Goal: Navigation & Orientation: Go to known website

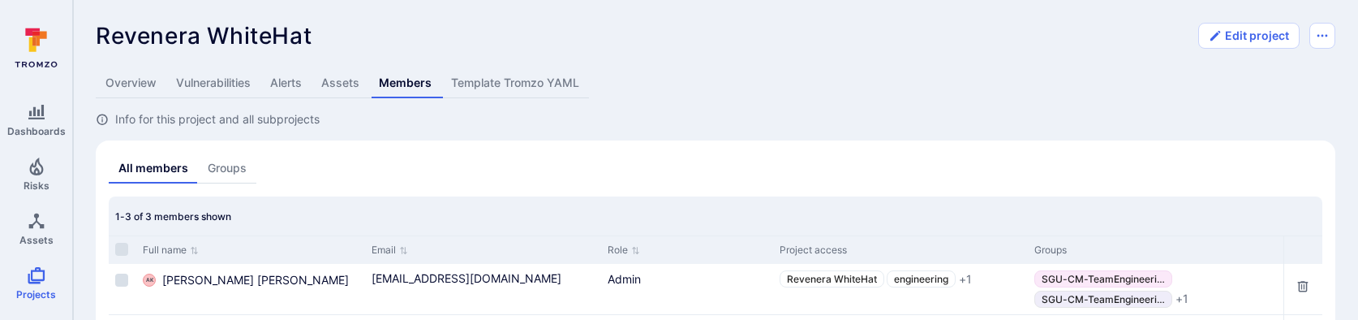
scroll to position [15, 0]
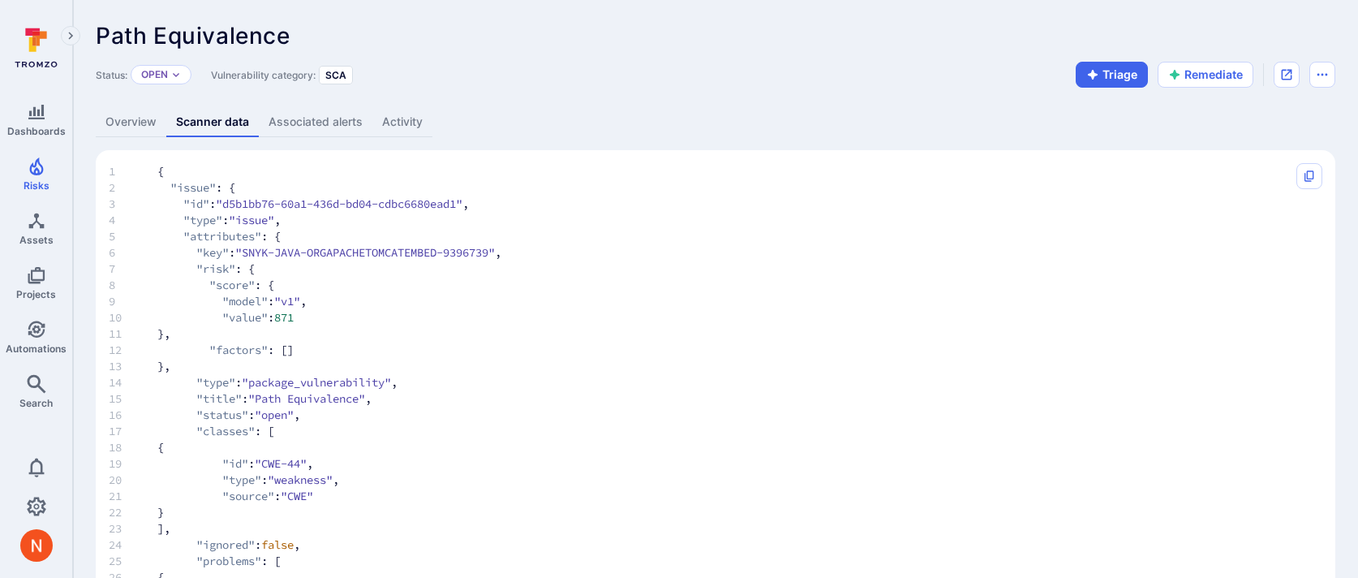
scroll to position [6973, 0]
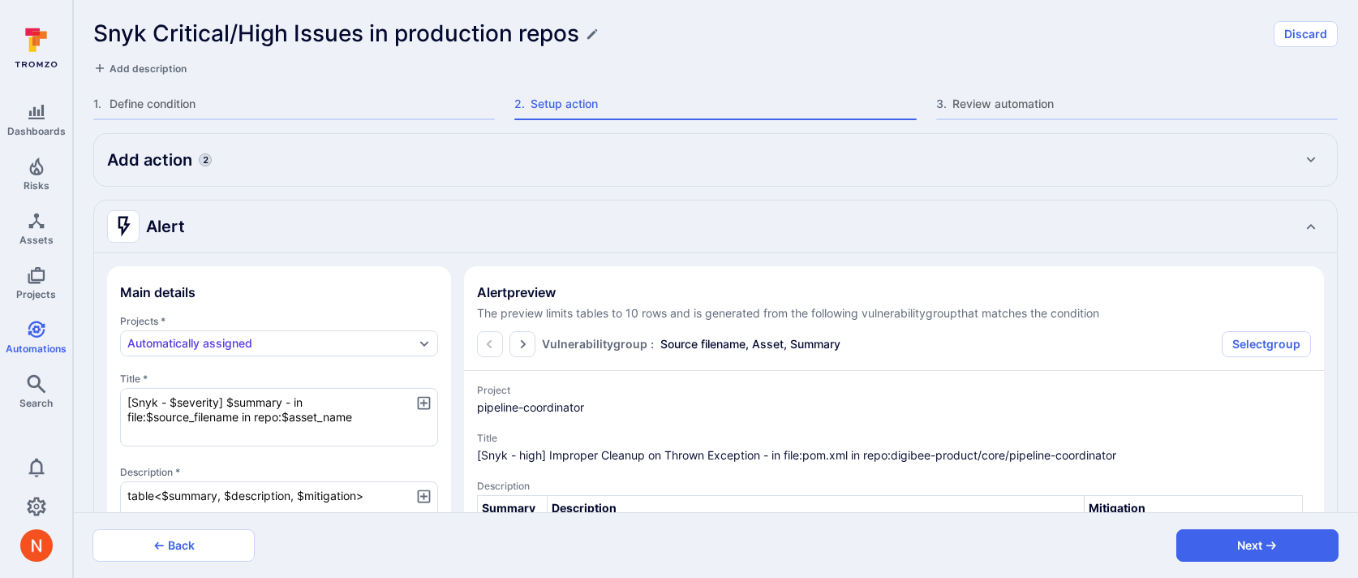
scroll to position [2914, 0]
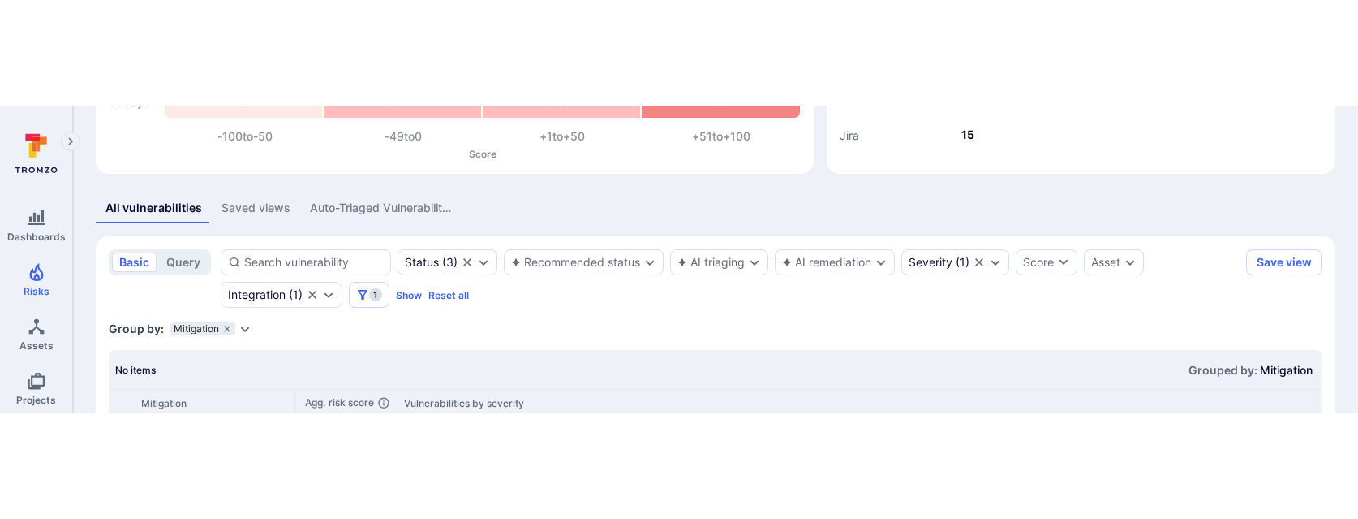
scroll to position [80, 0]
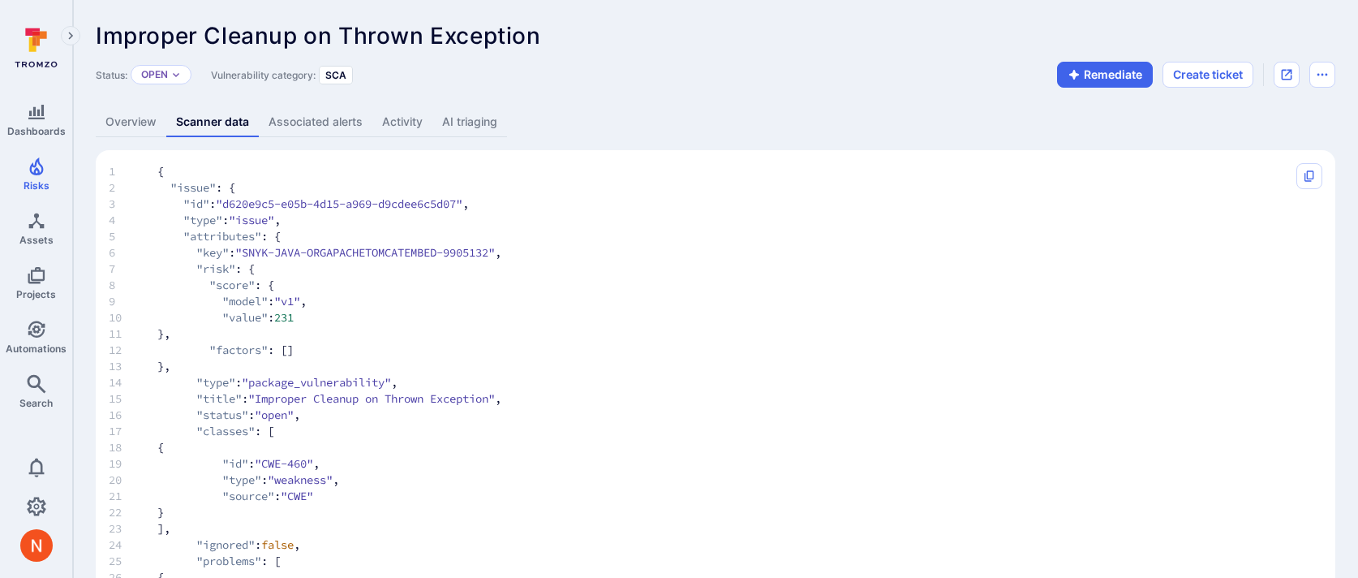
scroll to position [6940, 0]
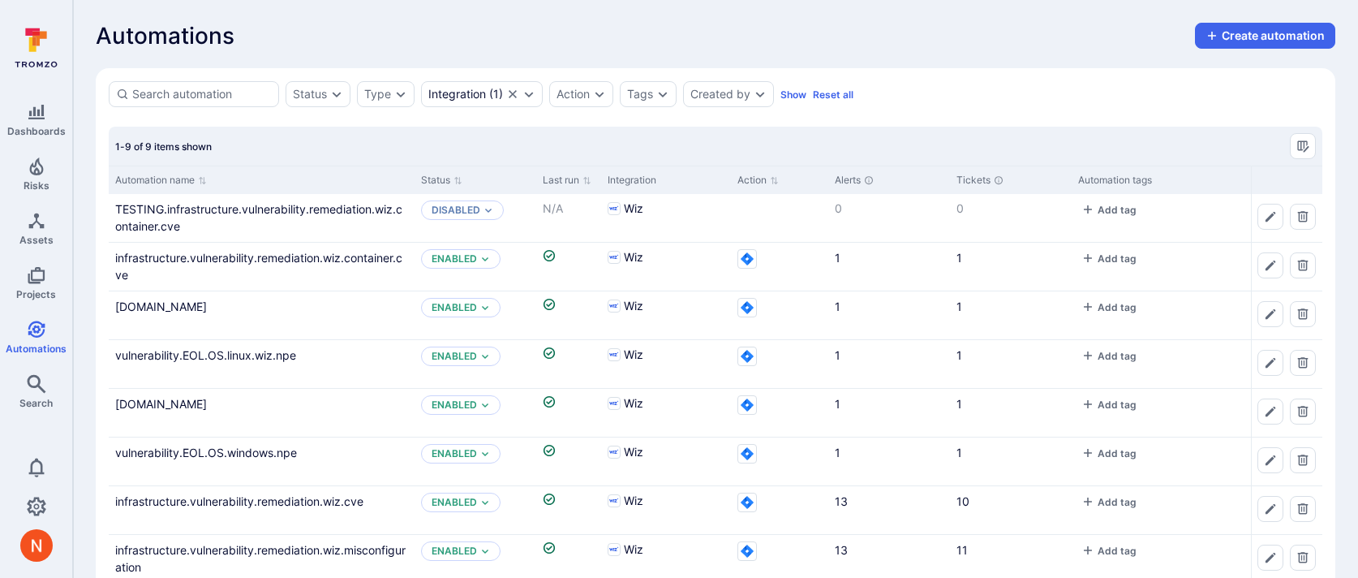
scroll to position [90, 0]
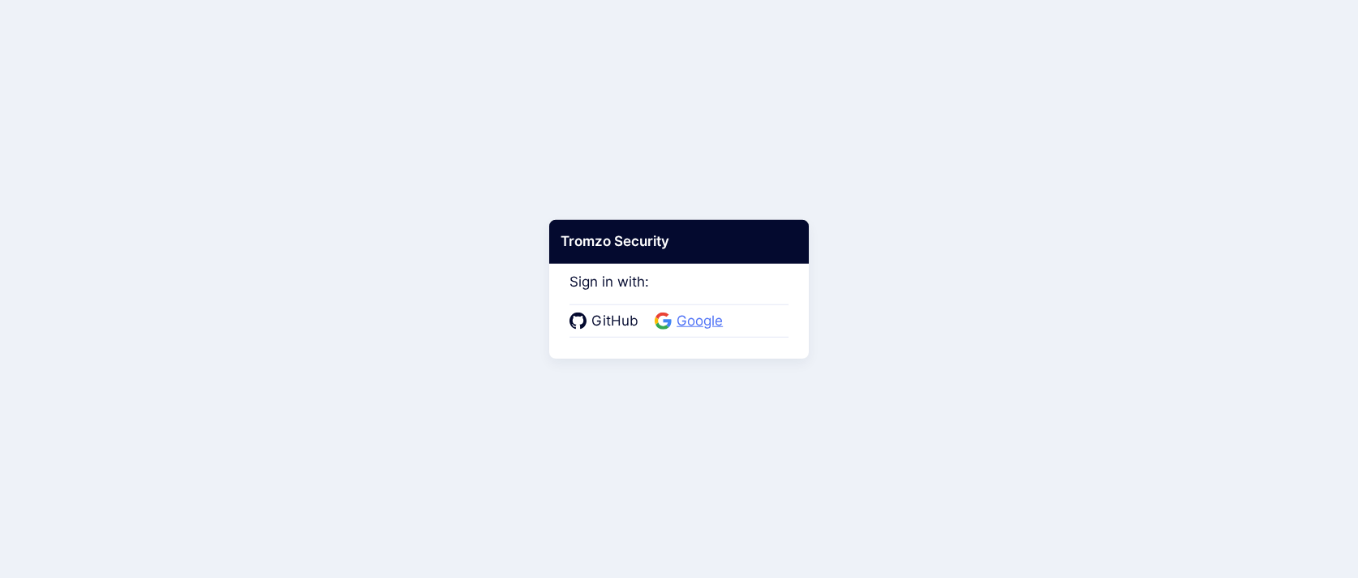
click at [708, 320] on span "Google" at bounding box center [700, 321] width 56 height 21
